Goal: Task Accomplishment & Management: Use online tool/utility

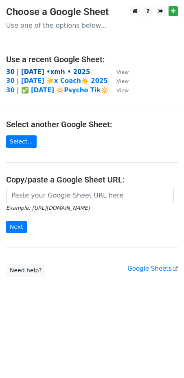
click at [54, 72] on strong "30 | [DATE] •xmh • 2025" at bounding box center [48, 71] width 84 height 7
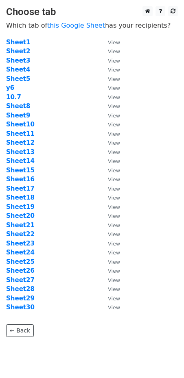
click at [19, 102] on td "Sheet8" at bounding box center [53, 106] width 94 height 9
click at [19, 106] on strong "Sheet8" at bounding box center [18, 106] width 24 height 7
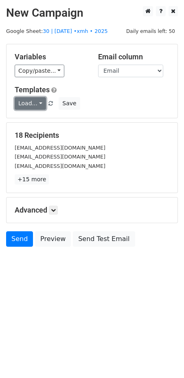
click at [39, 101] on link "Load..." at bounding box center [30, 103] width 31 height 13
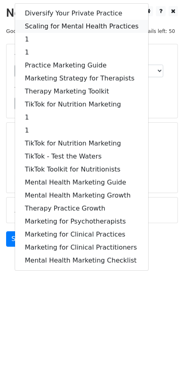
click at [68, 30] on link "Scaling for Mental Health Practices" at bounding box center [81, 26] width 133 height 13
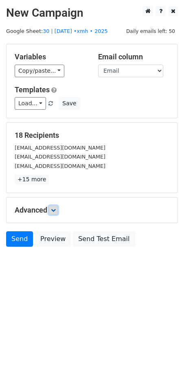
click at [55, 208] on icon at bounding box center [53, 210] width 5 height 5
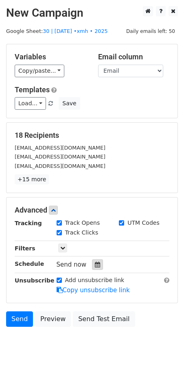
click at [94, 267] on div at bounding box center [97, 265] width 11 height 11
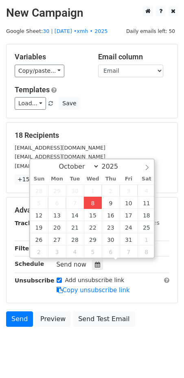
type input "2025-10-08 17:11"
type input "05"
type input "11"
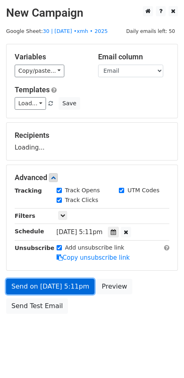
click at [68, 288] on link "Send on Oct 8 at 5:11pm" at bounding box center [50, 286] width 88 height 15
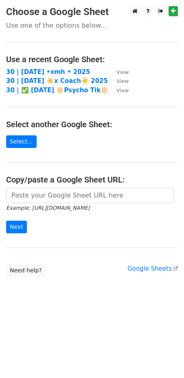
click at [74, 70] on td "30 | [DATE] •xmh • 2025" at bounding box center [57, 72] width 102 height 9
click at [59, 72] on strong "30 | oct 7 •xmh • 2025" at bounding box center [48, 71] width 84 height 7
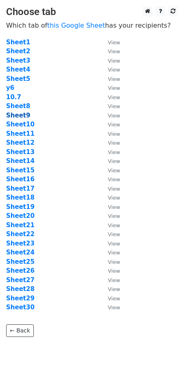
click at [19, 117] on strong "Sheet9" at bounding box center [18, 115] width 24 height 7
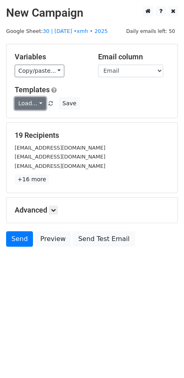
click at [28, 105] on link "Load..." at bounding box center [30, 103] width 31 height 13
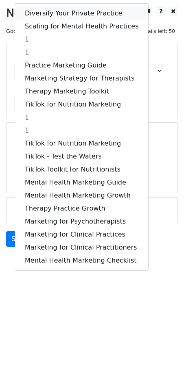
click at [61, 13] on link "Diversify Your Private Practice" at bounding box center [81, 13] width 133 height 13
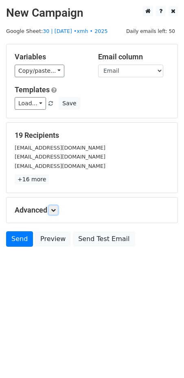
drag, startPoint x: 55, startPoint y: 211, endPoint x: 57, endPoint y: 216, distance: 5.7
click at [55, 211] on icon at bounding box center [53, 210] width 5 height 5
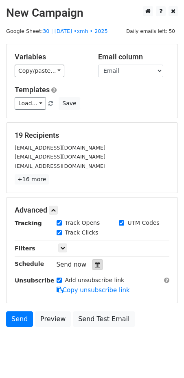
click at [92, 265] on div at bounding box center [97, 265] width 11 height 11
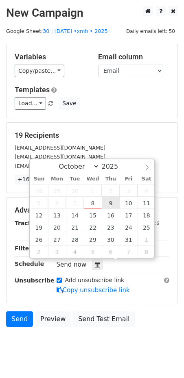
type input "[DATE] 12:00"
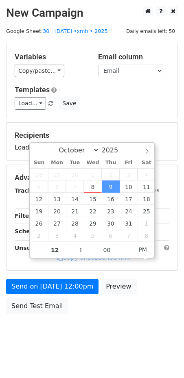
click at [75, 293] on div "Send on [DATE] 12:00pm Preview Send Test Email" at bounding box center [92, 298] width 184 height 39
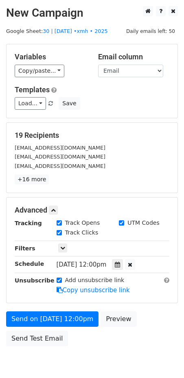
click at [58, 291] on icon at bounding box center [60, 290] width 6 height 6
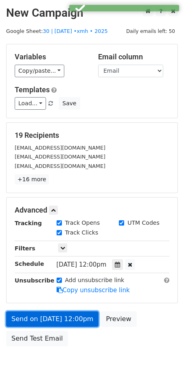
click at [51, 317] on link "Send on [DATE] 12:00pm" at bounding box center [52, 319] width 92 height 15
